Goal: Obtain resource: Download file/media

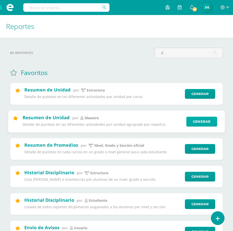
click at [204, 121] on link "Generar" at bounding box center [201, 122] width 31 height 10
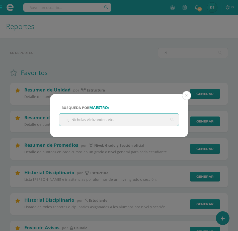
click at [128, 121] on input "text" at bounding box center [119, 120] width 120 height 12
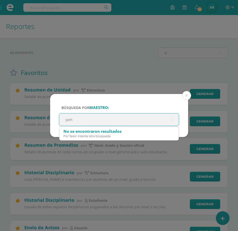
type input "yami"
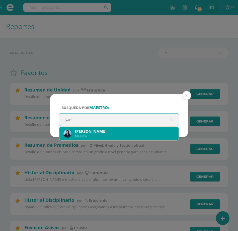
click at [126, 133] on div "Yamileth Barillas M." at bounding box center [125, 131] width 100 height 5
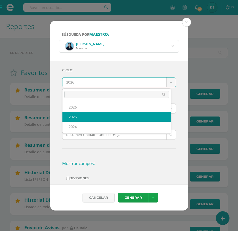
select select "2"
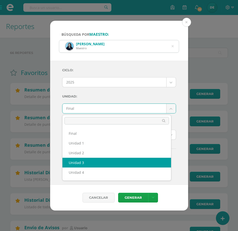
select select "Unidad 3"
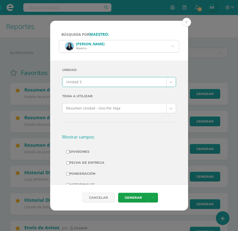
scroll to position [125, 0]
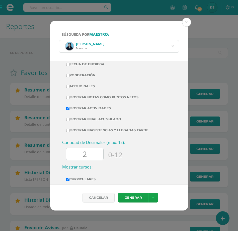
click at [67, 98] on input "Mostrar Notas Como Puntos Netos" at bounding box center [67, 97] width 3 height 3
checkbox input "true"
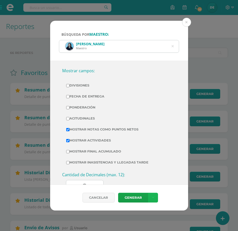
click at [154, 199] on link at bounding box center [153, 198] width 10 height 10
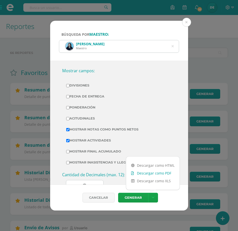
click at [146, 172] on link "Descargar como PDF" at bounding box center [152, 174] width 53 height 8
click at [172, 47] on icon at bounding box center [172, 46] width 2 height 13
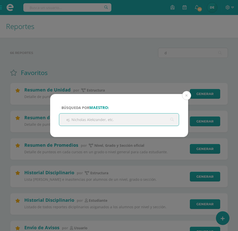
click at [131, 120] on input "text" at bounding box center [119, 120] width 120 height 12
type input "are"
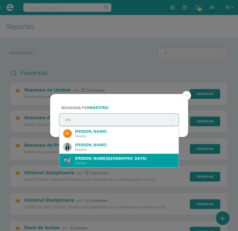
click at [124, 162] on div "Teacher" at bounding box center [125, 163] width 100 height 4
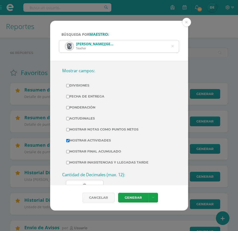
click at [67, 130] on input "Mostrar Notas Como Puntos Netos" at bounding box center [67, 129] width 3 height 3
checkbox input "true"
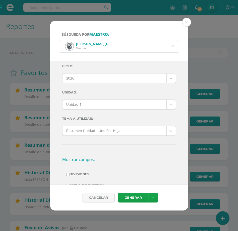
scroll to position [0, 0]
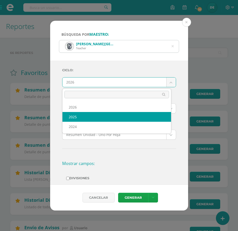
select select "2"
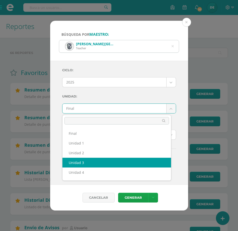
select select "Unidad 3"
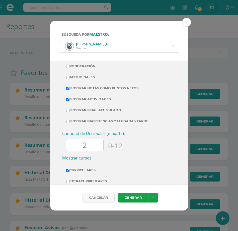
scroll to position [136, 0]
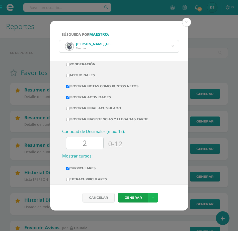
click at [154, 201] on link at bounding box center [153, 198] width 10 height 10
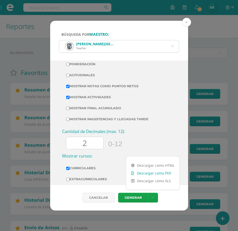
click at [146, 175] on link "Descargar como PDF" at bounding box center [152, 174] width 53 height 8
click at [187, 21] on button at bounding box center [186, 22] width 9 height 9
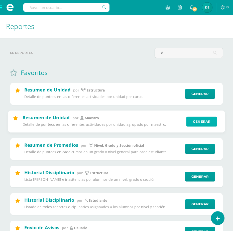
click at [199, 123] on link "Generar" at bounding box center [201, 122] width 31 height 10
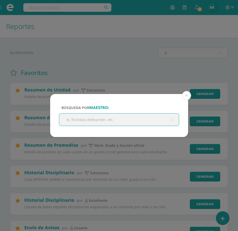
click at [144, 122] on input "text" at bounding box center [119, 120] width 120 height 12
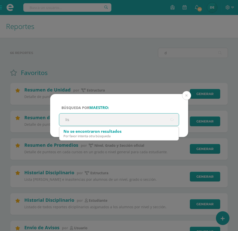
type input "lisa"
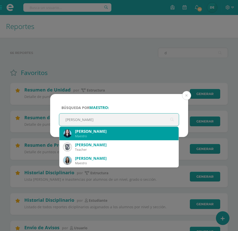
click at [135, 136] on div "Maestro" at bounding box center [125, 136] width 100 height 4
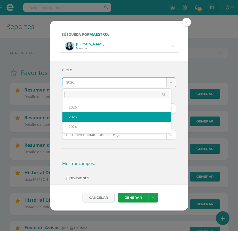
select select "2"
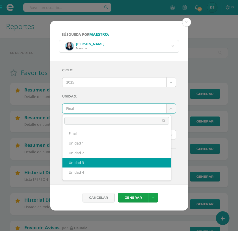
select select "Unidad 3"
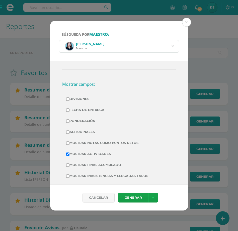
scroll to position [83, 0]
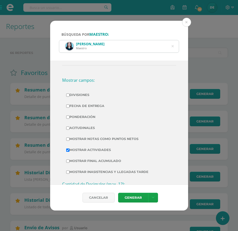
click at [68, 139] on input "Mostrar Notas Como Puntos Netos" at bounding box center [67, 139] width 3 height 3
checkbox input "true"
click at [150, 196] on link at bounding box center [153, 198] width 10 height 10
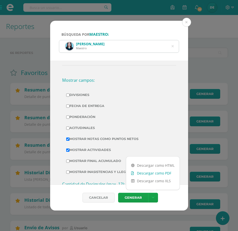
click at [145, 172] on link "Descargar como PDF" at bounding box center [152, 174] width 53 height 8
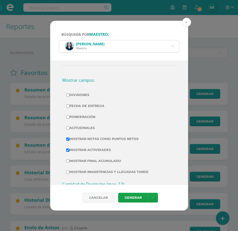
click at [173, 46] on icon at bounding box center [172, 46] width 11 height 11
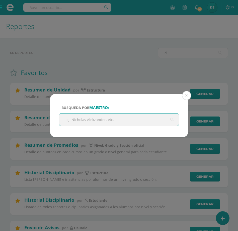
click at [109, 122] on input "text" at bounding box center [119, 120] width 120 height 12
type input "carlos"
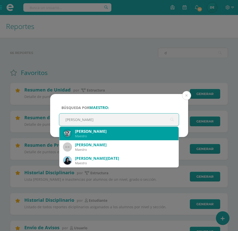
click at [105, 134] on div "Maestro" at bounding box center [125, 136] width 100 height 4
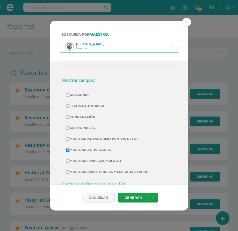
scroll to position [0, 0]
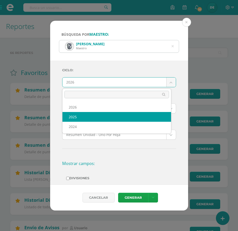
select select "2"
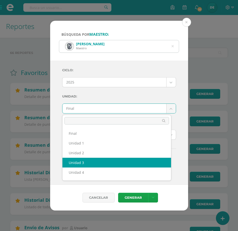
select select "Unidad 3"
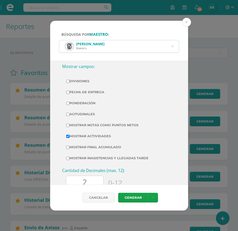
scroll to position [100, 0]
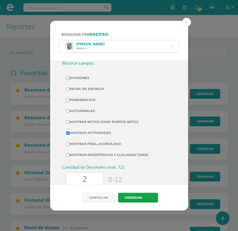
click at [67, 123] on input "Mostrar Notas Como Puntos Netos" at bounding box center [67, 122] width 3 height 3
checkbox input "true"
click at [152, 197] on icon at bounding box center [153, 198] width 3 height 4
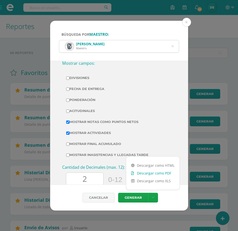
click at [150, 173] on link "Descargar como PDF" at bounding box center [152, 174] width 53 height 8
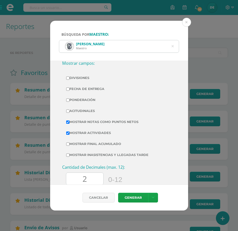
click at [172, 45] on icon at bounding box center [172, 46] width 13 height 2
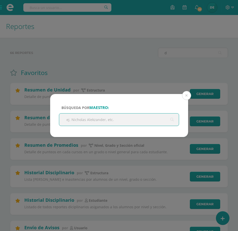
click at [114, 119] on input "text" at bounding box center [119, 120] width 120 height 12
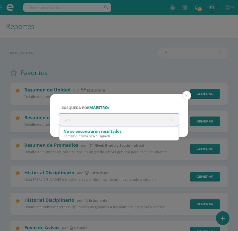
type input "ana"
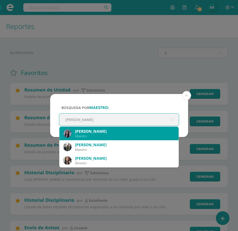
click at [111, 132] on div "[PERSON_NAME]" at bounding box center [125, 131] width 100 height 5
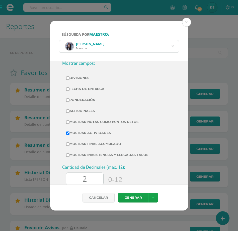
click at [69, 122] on input "Mostrar Notas Como Puntos Netos" at bounding box center [67, 122] width 3 height 3
checkbox input "true"
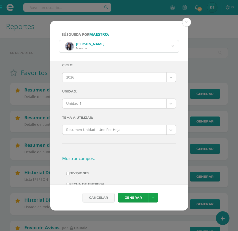
scroll to position [0, 0]
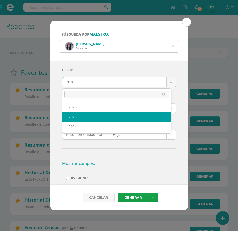
select select "2"
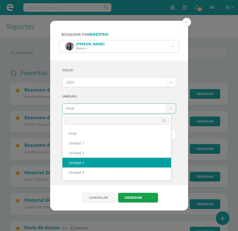
select select "Unidad 3"
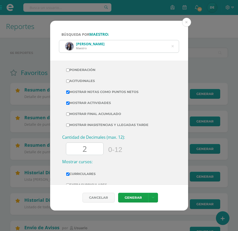
scroll to position [156, 0]
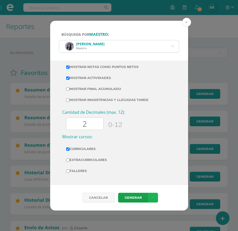
click at [153, 198] on icon at bounding box center [153, 198] width 3 height 4
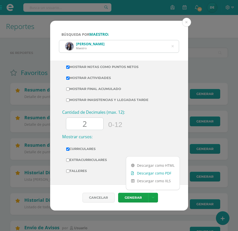
click at [152, 174] on link "Descargar como PDF" at bounding box center [152, 174] width 53 height 8
click at [173, 47] on icon at bounding box center [172, 46] width 11 height 11
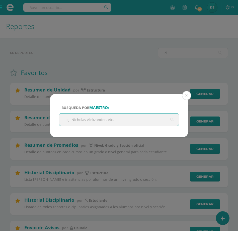
click at [107, 122] on input "text" at bounding box center [119, 120] width 120 height 12
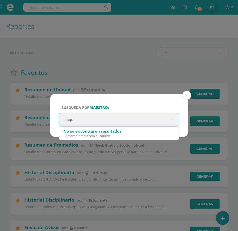
type input "raque"
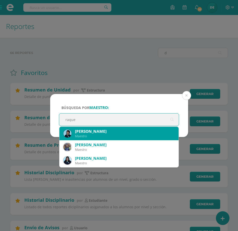
click at [103, 134] on div "Maestro" at bounding box center [125, 136] width 100 height 4
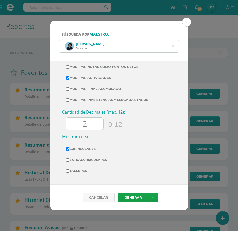
click at [67, 66] on input "Mostrar Notas Como Puntos Netos" at bounding box center [67, 67] width 3 height 3
checkbox input "true"
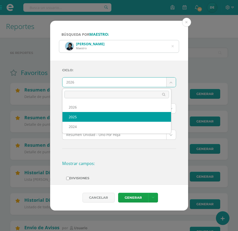
select select "2"
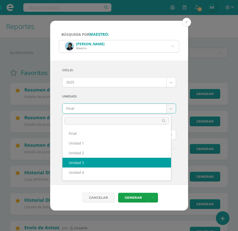
select select "Unidad 3"
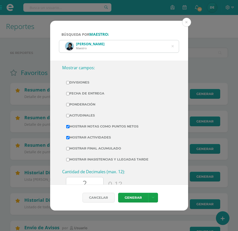
scroll to position [156, 0]
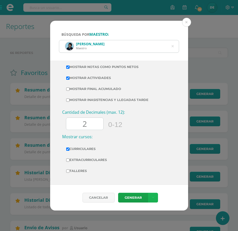
click at [155, 194] on link at bounding box center [153, 198] width 10 height 10
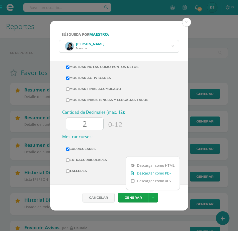
click at [152, 173] on link "Descargar como PDF" at bounding box center [152, 174] width 53 height 8
